Goal: Information Seeking & Learning: Find contact information

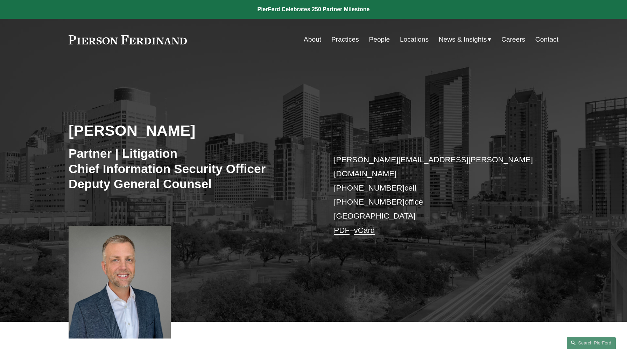
click at [375, 42] on link "People" at bounding box center [379, 39] width 21 height 13
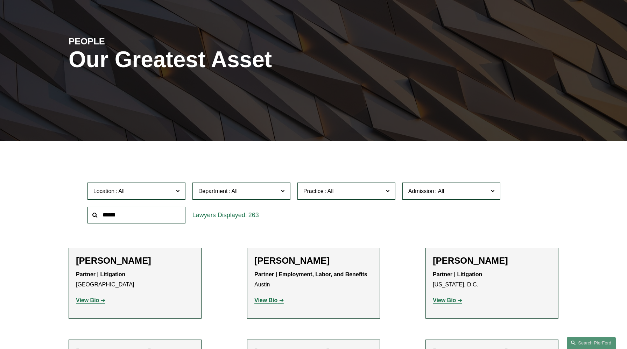
scroll to position [88, 0]
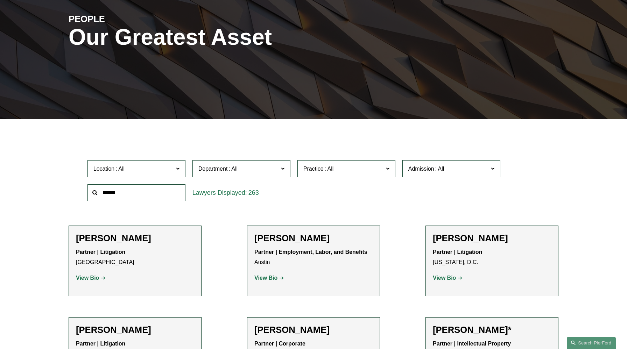
click at [179, 169] on span at bounding box center [177, 168] width 3 height 9
click at [0, 0] on link "All" at bounding box center [0, 0] width 0 height 0
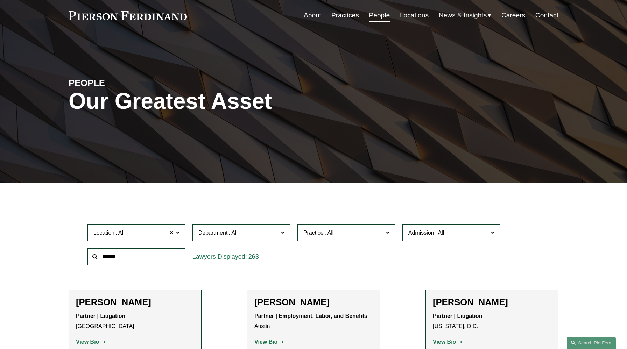
scroll to position [26, 0]
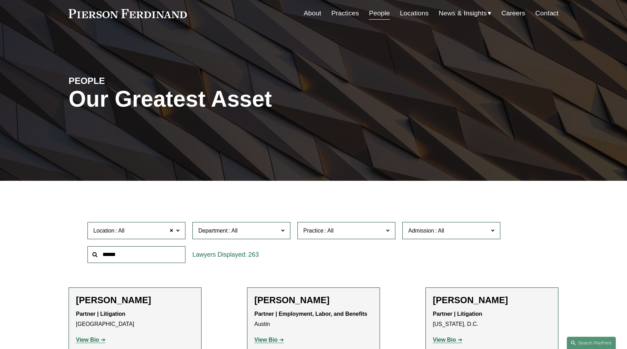
click at [383, 230] on span "Practice" at bounding box center [343, 230] width 80 height 9
click at [0, 0] on link "Bankruptcy, Financial Restructuring, and Reorganization" at bounding box center [0, 0] width 0 height 0
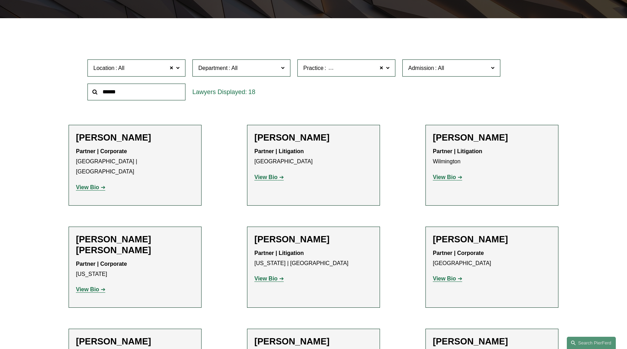
scroll to position [190, 0]
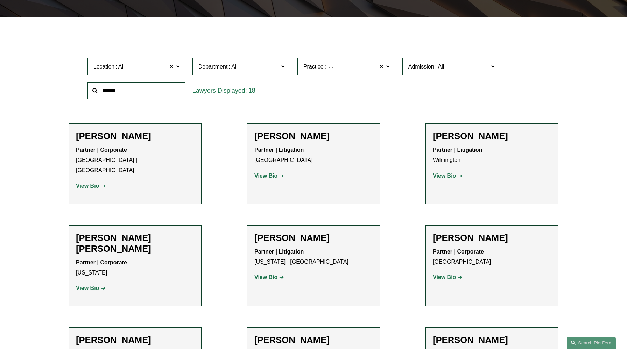
click at [386, 69] on span at bounding box center [387, 66] width 3 height 9
click at [381, 67] on span at bounding box center [381, 66] width 4 height 9
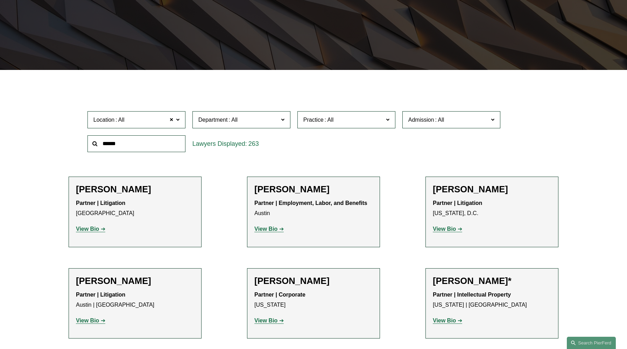
scroll to position [136, 0]
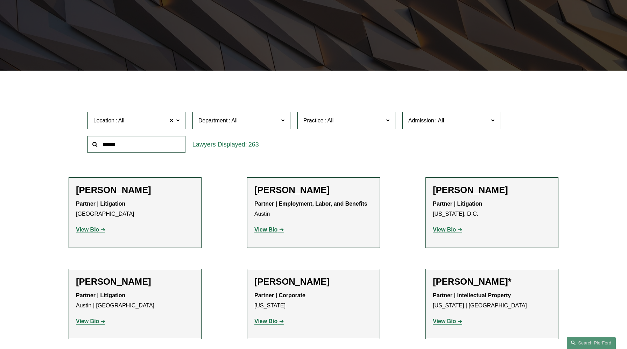
click at [150, 123] on span "Location All" at bounding box center [133, 120] width 80 height 9
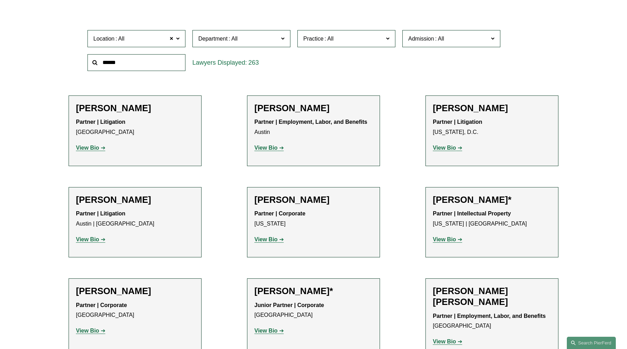
scroll to position [220, 0]
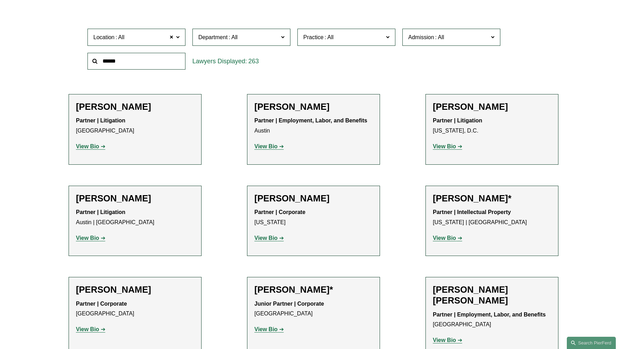
click at [0, 0] on link "Wilmington" at bounding box center [0, 0] width 0 height 0
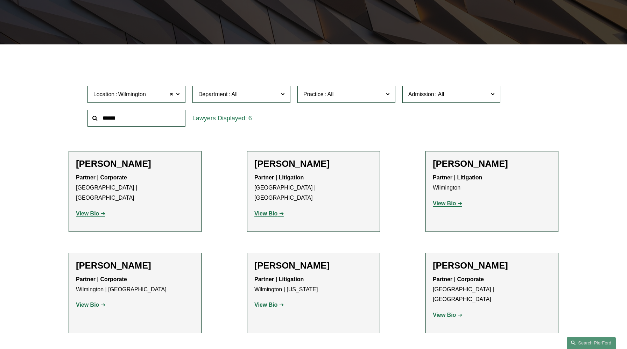
scroll to position [164, 0]
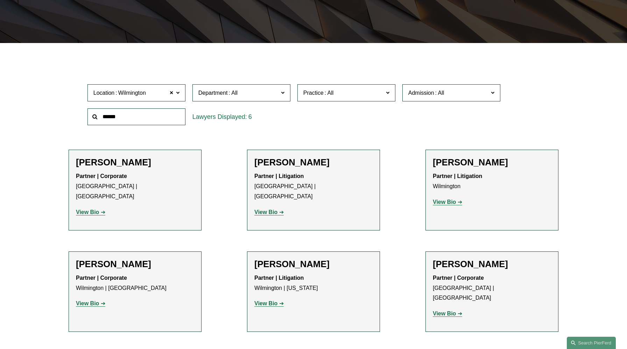
click at [394, 92] on label "Practice" at bounding box center [346, 92] width 98 height 17
click at [0, 0] on link "Bankruptcy, Financial Restructuring, and Reorganization" at bounding box center [0, 0] width 0 height 0
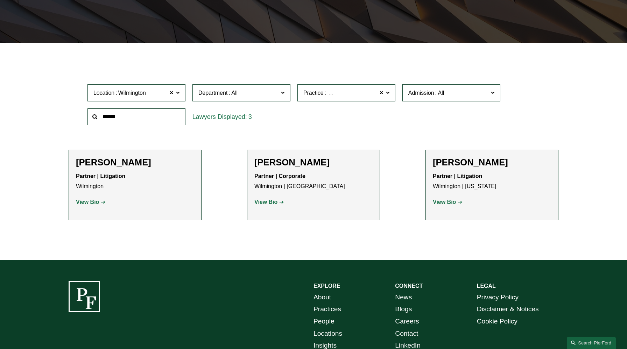
click at [389, 94] on label "Practice Bankruptcy, Financial Restructuring, and Reorganization" at bounding box center [346, 92] width 98 height 17
click at [0, 0] on link "Bankruptcy, Financial Restructuring, and Reorganization" at bounding box center [0, 0] width 0 height 0
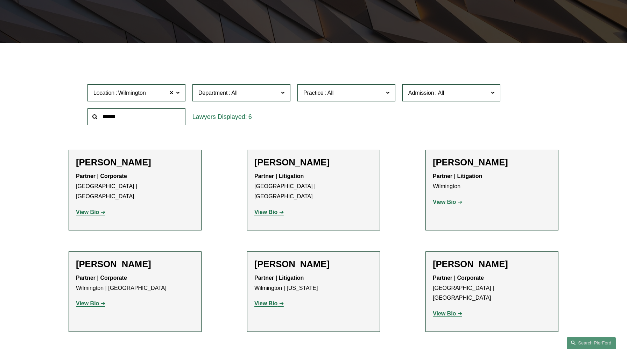
click at [382, 94] on span "Practice" at bounding box center [343, 92] width 80 height 9
click at [0, 0] on link "Bankruptcy, Financial Restructuring, and Reorganization" at bounding box center [0, 0] width 0 height 0
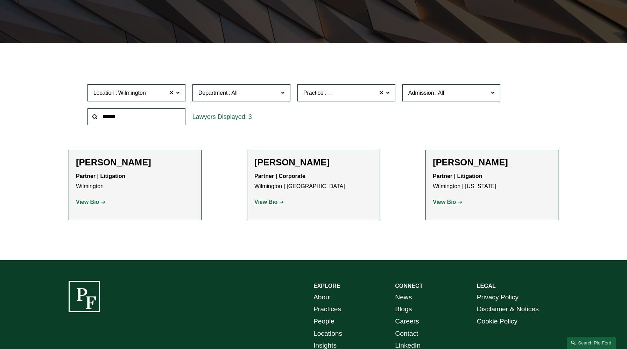
click at [93, 204] on strong "View Bio" at bounding box center [87, 202] width 23 height 6
click at [388, 93] on span at bounding box center [387, 92] width 3 height 9
click at [182, 94] on label "Location [GEOGRAPHIC_DATA]" at bounding box center [136, 92] width 98 height 17
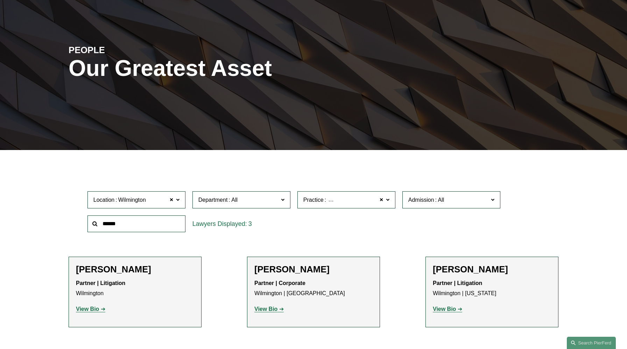
scroll to position [56, 0]
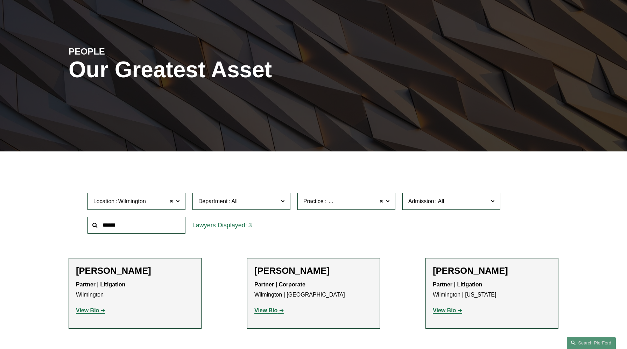
click at [25, 226] on div "Filter Location [GEOGRAPHIC_DATA] [GEOGRAPHIC_DATA] All [GEOGRAPHIC_DATA] [GEOG…" at bounding box center [313, 265] width 627 height 207
click at [176, 203] on span at bounding box center [177, 200] width 3 height 9
click at [170, 201] on span at bounding box center [171, 201] width 4 height 9
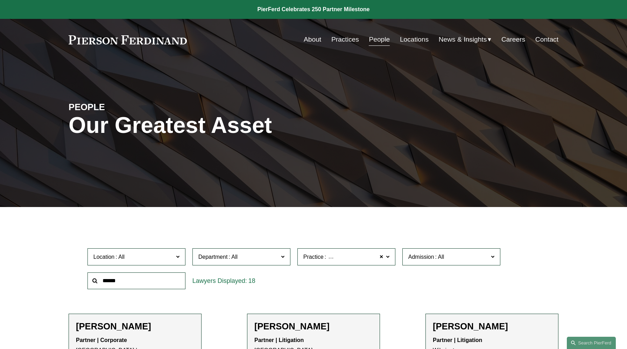
click at [390, 259] on label "Practice Bankruptcy, Financial Restructuring, and Reorganization" at bounding box center [346, 256] width 98 height 17
click at [0, 0] on link "Bankruptcy, Financial Restructuring, and Reorganization" at bounding box center [0, 0] width 0 height 0
click at [179, 258] on label "Location" at bounding box center [136, 256] width 98 height 17
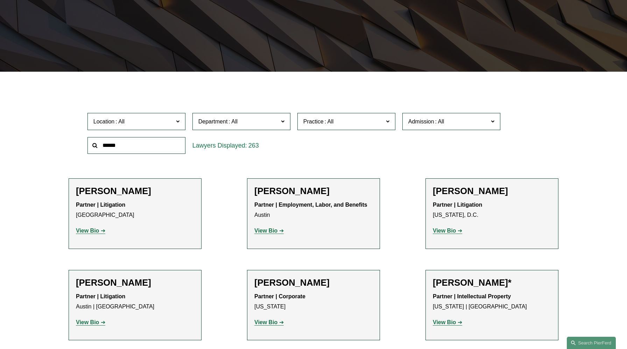
scroll to position [136, 0]
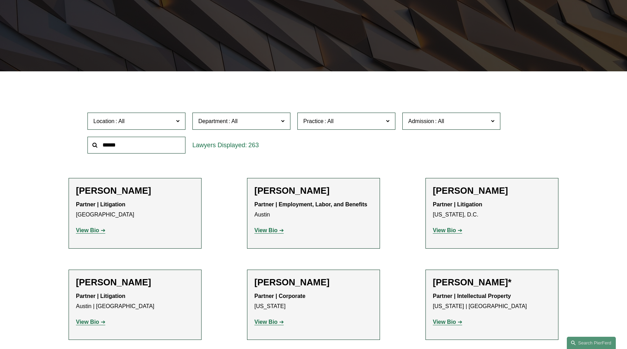
click at [177, 123] on span at bounding box center [177, 120] width 3 height 9
click at [386, 122] on span at bounding box center [387, 120] width 3 height 9
click at [178, 122] on span at bounding box center [177, 120] width 3 height 9
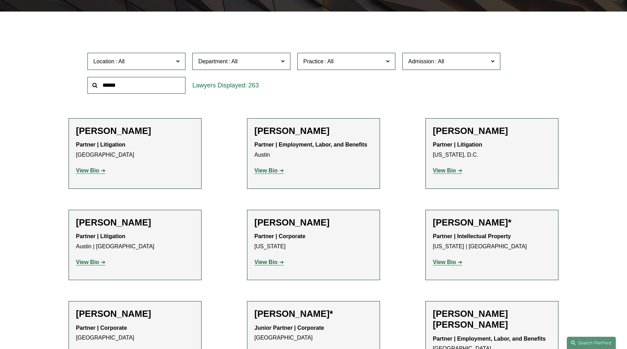
scroll to position [0, 0]
click at [172, 61] on span "Location" at bounding box center [133, 61] width 80 height 9
click at [178, 60] on span at bounding box center [177, 60] width 3 height 9
